Goal: Task Accomplishment & Management: Manage account settings

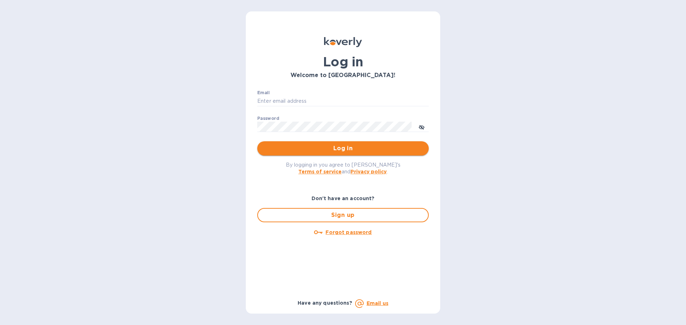
type input "[PERSON_NAME][EMAIL_ADDRESS][DOMAIN_NAME]"
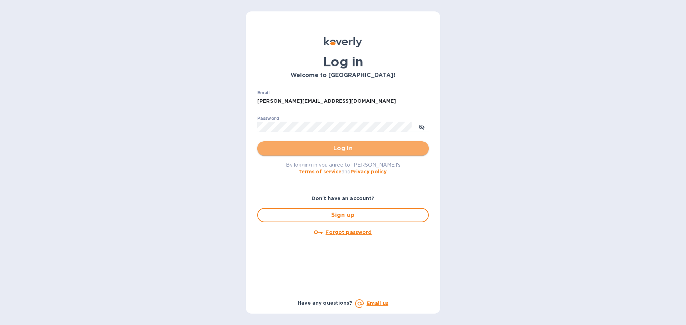
click at [390, 145] on span "Log in" at bounding box center [343, 148] width 160 height 9
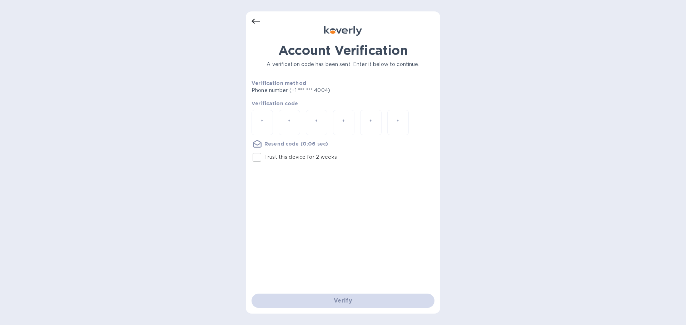
click at [265, 121] on input "number" at bounding box center [262, 122] width 9 height 13
type input "6"
type input "5"
type input "2"
type input "9"
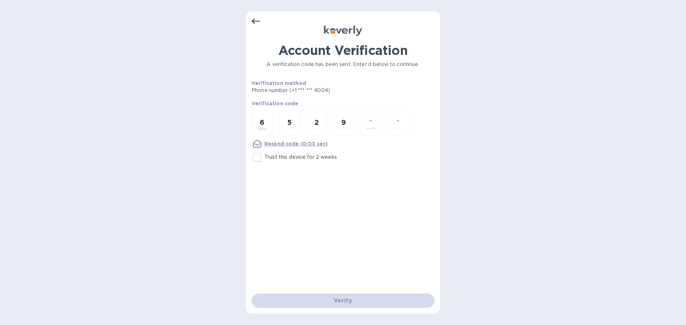
type input "2"
type input "3"
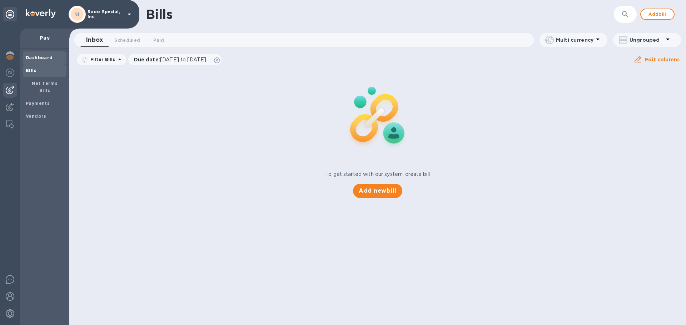
click at [32, 58] on b "Dashboard" at bounding box center [39, 57] width 27 height 5
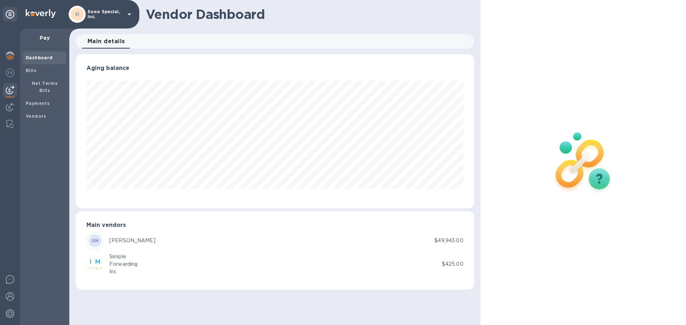
scroll to position [154, 398]
click at [26, 101] on b "Payments" at bounding box center [38, 103] width 24 height 5
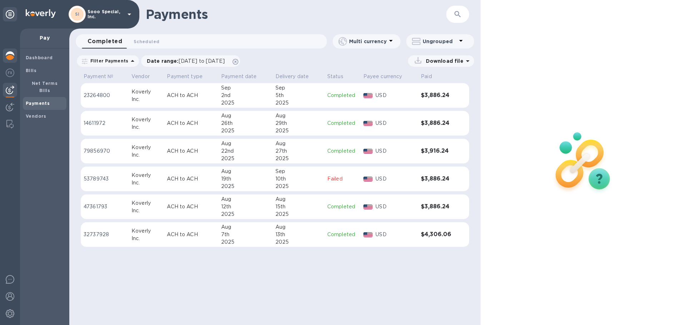
click at [11, 54] on img at bounding box center [10, 55] width 9 height 9
